Goal: Information Seeking & Learning: Learn about a topic

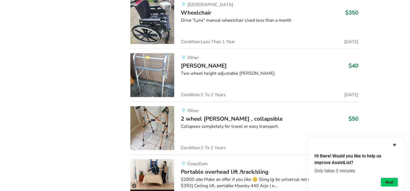
scroll to position [3712, 0]
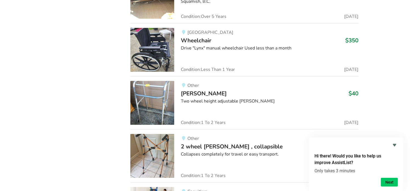
click at [140, 92] on img at bounding box center [152, 103] width 44 height 44
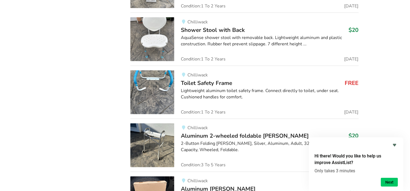
scroll to position [2448, 0]
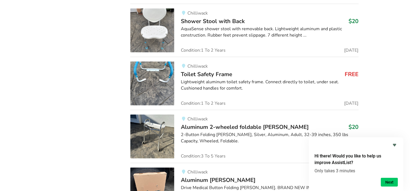
click at [158, 125] on img at bounding box center [152, 136] width 44 height 44
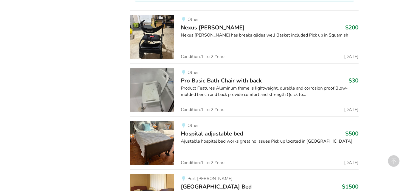
scroll to position [1514, 0]
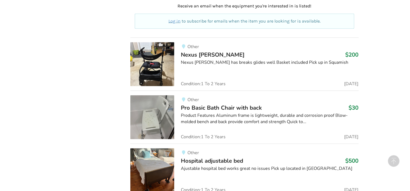
click at [159, 116] on img at bounding box center [152, 117] width 44 height 44
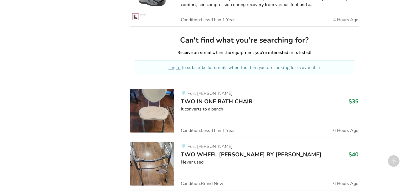
scroll to position [286, 0]
click at [153, 109] on img at bounding box center [152, 111] width 44 height 44
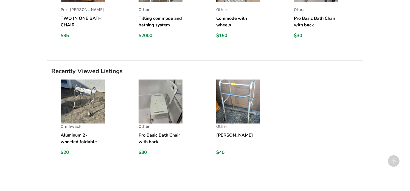
scroll to position [439, 0]
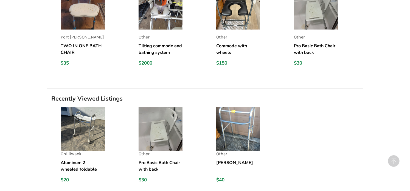
click at [153, 119] on img at bounding box center [161, 129] width 44 height 44
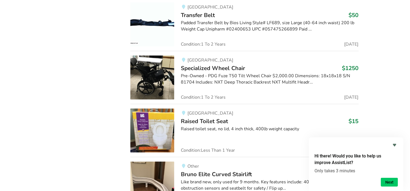
scroll to position [3124, 0]
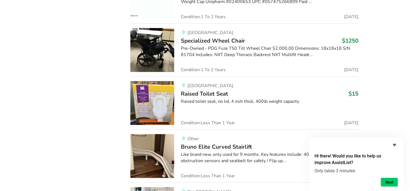
click at [153, 98] on img at bounding box center [152, 103] width 44 height 44
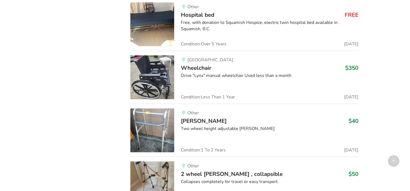
scroll to position [3712, 0]
